Goal: Transaction & Acquisition: Download file/media

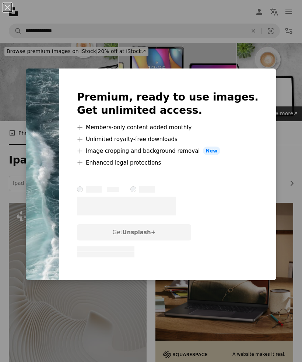
scroll to position [626, 0]
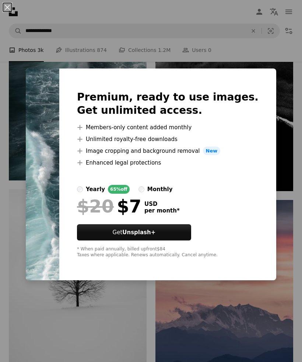
click at [265, 104] on div "Premium, ready to use images. Get unlimited access. A plus sign Members-only co…" at bounding box center [167, 175] width 217 height 212
click at [272, 86] on div "An X shape Premium, ready to use images. Get unlimited access. A plus sign Memb…" at bounding box center [151, 181] width 302 height 362
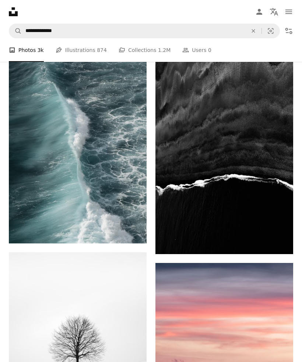
scroll to position [563, 0]
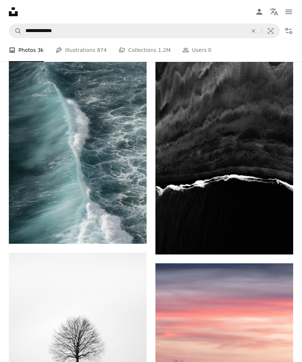
click at [281, 245] on icon "Arrow pointing down" at bounding box center [279, 241] width 6 height 9
click at [278, 237] on icon "Arrow pointing down" at bounding box center [279, 241] width 6 height 9
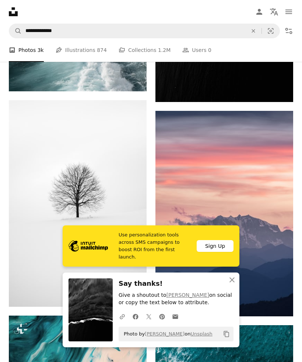
scroll to position [715, 0]
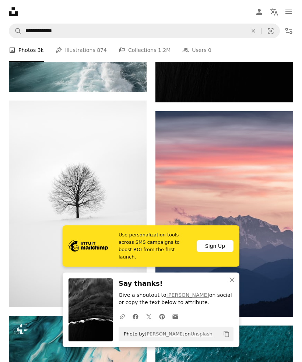
click at [230, 287] on button "An X shape Close" at bounding box center [232, 280] width 15 height 15
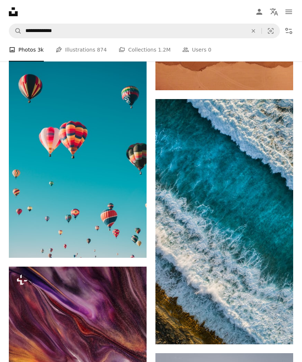
scroll to position [1196, 0]
click at [280, 335] on icon "Arrow pointing down" at bounding box center [279, 331] width 6 height 9
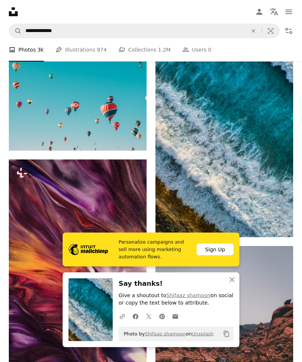
scroll to position [1315, 0]
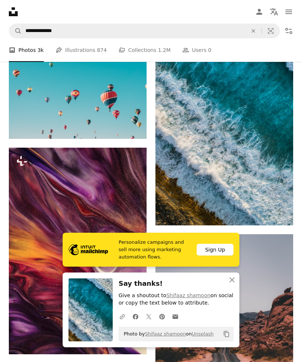
click at [238, 287] on button "An X shape Close" at bounding box center [232, 280] width 15 height 15
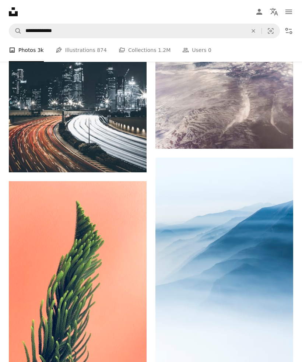
scroll to position [2012, 0]
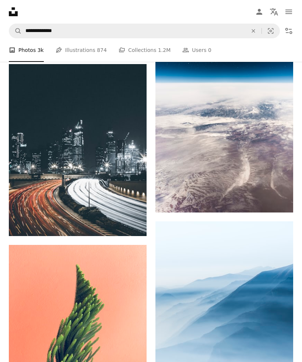
click at [279, 205] on link "Arrow pointing down" at bounding box center [278, 199] width 15 height 12
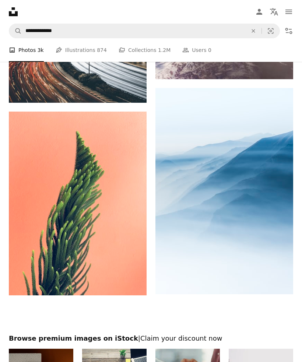
scroll to position [2135, 0]
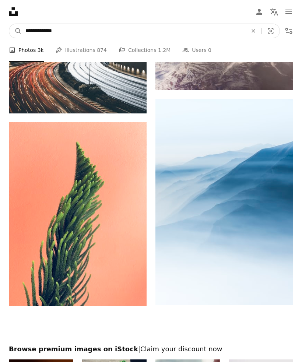
click at [223, 37] on input "**********" at bounding box center [134, 31] width 224 height 14
type input "**********"
click at [15, 31] on button "A magnifying glass" at bounding box center [15, 31] width 13 height 14
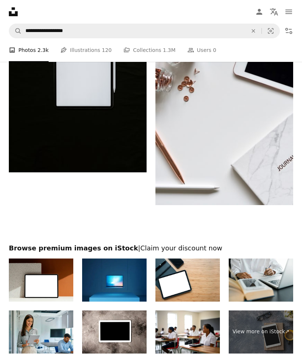
scroll to position [1519, 0]
